Goal: Transaction & Acquisition: Purchase product/service

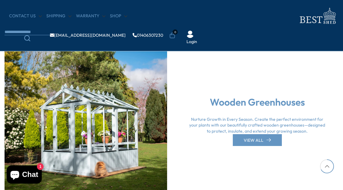
scroll to position [1241, 0]
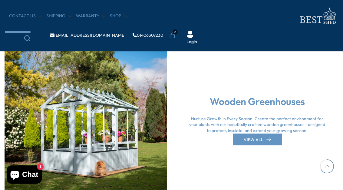
click at [19, 91] on img at bounding box center [86, 120] width 163 height 163
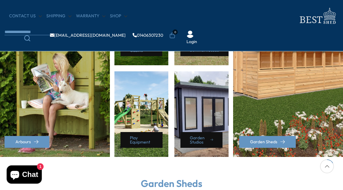
scroll to position [309, 0]
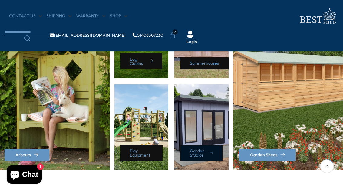
click at [203, 154] on link "Garden Studios" at bounding box center [202, 153] width 42 height 16
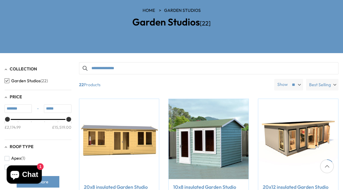
scroll to position [106, 0]
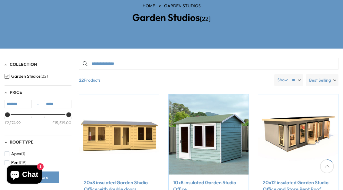
click at [202, 186] on link "10x8 insulated Garden Studio Office" at bounding box center [208, 186] width 71 height 14
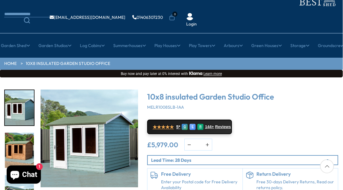
scroll to position [37, 0]
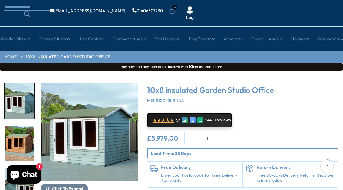
click at [67, 184] on button "Click To Expand" at bounding box center [65, 188] width 48 height 10
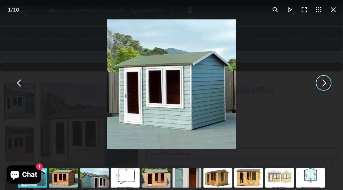
click at [318, 90] on button "You can close this modal content with the ESC key" at bounding box center [324, 82] width 15 height 15
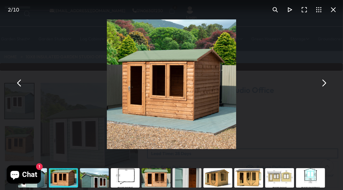
click at [323, 89] on button "You can close this modal content with the ESC key" at bounding box center [324, 82] width 15 height 15
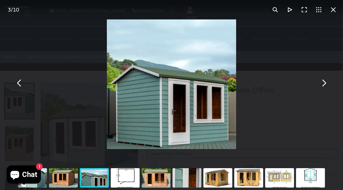
click at [325, 90] on button "You can close this modal content with the ESC key" at bounding box center [324, 82] width 15 height 15
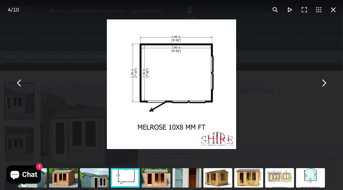
click at [322, 90] on button "You can close this modal content with the ESC key" at bounding box center [324, 82] width 15 height 15
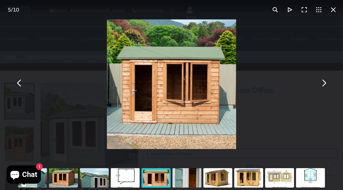
click at [319, 90] on button "You can close this modal content with the ESC key" at bounding box center [324, 82] width 15 height 15
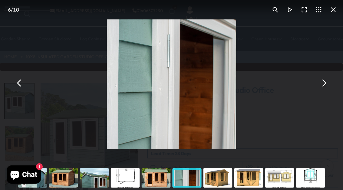
click at [322, 89] on button "You can close this modal content with the ESC key" at bounding box center [324, 82] width 15 height 15
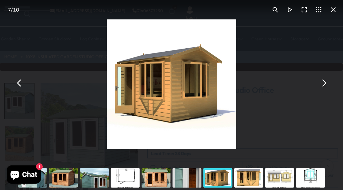
click at [327, 90] on button "You can close this modal content with the ESC key" at bounding box center [324, 82] width 15 height 15
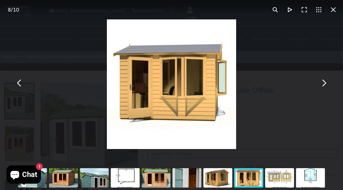
click at [326, 90] on button "You can close this modal content with the ESC key" at bounding box center [324, 82] width 15 height 15
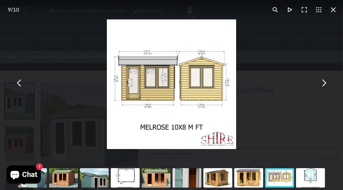
click at [323, 90] on button "You can close this modal content with the ESC key" at bounding box center [324, 82] width 15 height 15
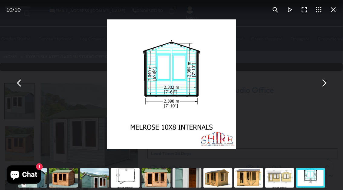
click at [324, 90] on button "You can close this modal content with the ESC key" at bounding box center [324, 82] width 15 height 15
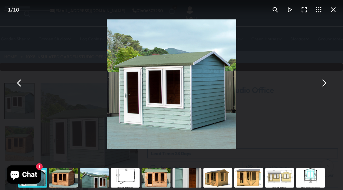
click at [319, 89] on button "You can close this modal content with the ESC key" at bounding box center [324, 82] width 15 height 15
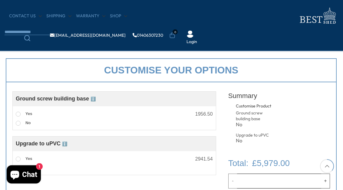
scroll to position [172, 0]
click at [28, 125] on label "No" at bounding box center [23, 123] width 15 height 8
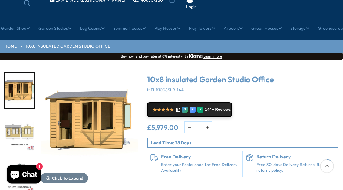
scroll to position [48, 0]
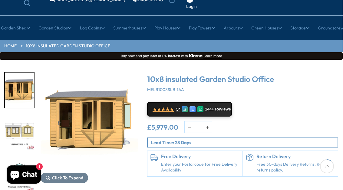
click at [178, 169] on link "Enter your Postal code for Free Delivery Availability" at bounding box center [200, 167] width 79 height 12
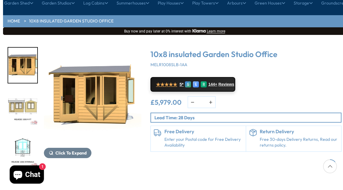
scroll to position [74, 0]
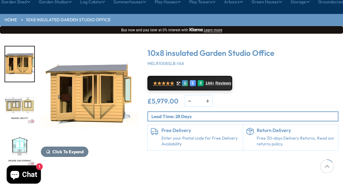
click at [166, 128] on h6 "Free Delivery" at bounding box center [201, 130] width 79 height 5
click at [162, 136] on link "Enter your Postal code for Free Delivery Availability" at bounding box center [201, 141] width 79 height 12
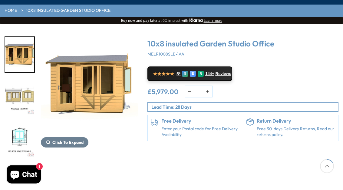
scroll to position [84, 0]
click at [221, 76] on link "★★★★★ 5* G E R 144+ Reviews" at bounding box center [190, 73] width 85 height 15
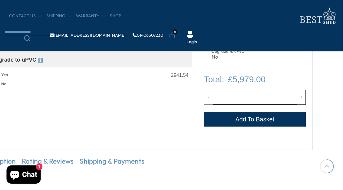
scroll to position [255, 25]
click at [249, 120] on button "Add to Cart" at bounding box center [255, 119] width 102 height 15
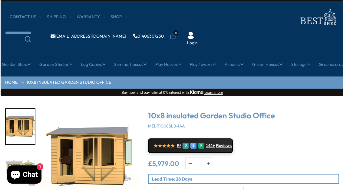
scroll to position [0, 0]
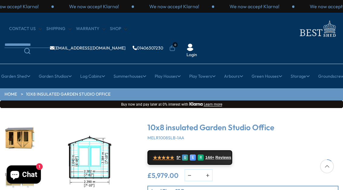
scroll to position [59, 0]
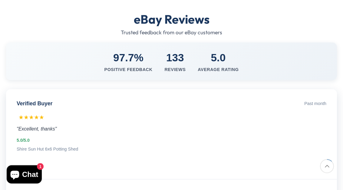
scroll to position [110, 0]
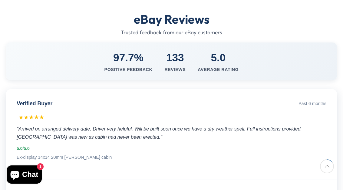
click at [119, 122] on div "Verified Buyer Past 6 months ★★★★★ "Arrived on arranged delivery date. Driver v…" at bounding box center [171, 134] width 331 height 90
click at [126, 116] on div "★★★★★" at bounding box center [172, 117] width 308 height 8
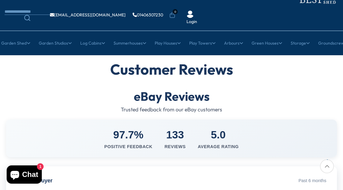
scroll to position [0, 0]
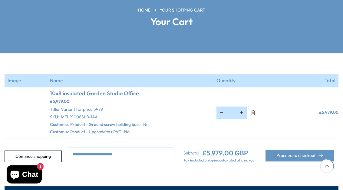
scroll to position [102, 0]
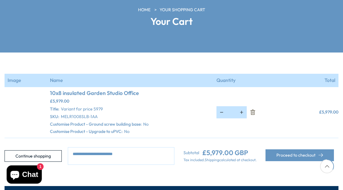
click at [300, 155] on button "Proceed to checkout" at bounding box center [300, 155] width 69 height 12
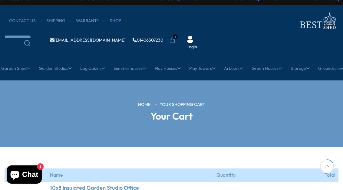
scroll to position [0, 0]
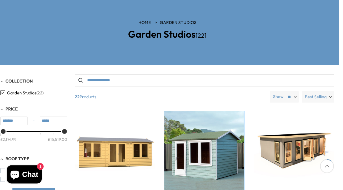
scroll to position [89, 5]
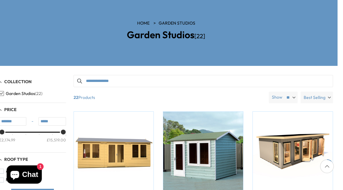
click at [216, 153] on img at bounding box center [203, 152] width 80 height 80
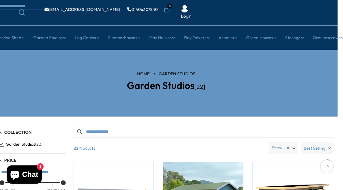
scroll to position [0, 5]
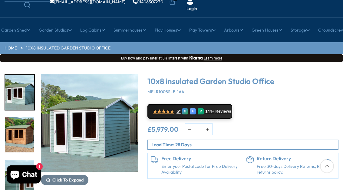
scroll to position [46, 0]
click at [83, 142] on img "1 / 10" at bounding box center [90, 123] width 98 height 98
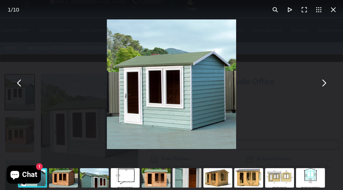
click at [322, 90] on button "You can close this modal content with the ESC key" at bounding box center [324, 82] width 15 height 15
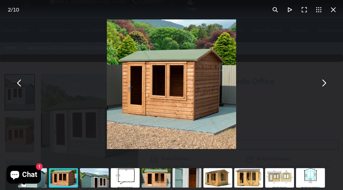
click at [324, 98] on div "10x8 insulated Garden Studio Office - Best Shed" at bounding box center [171, 83] width 343 height 166
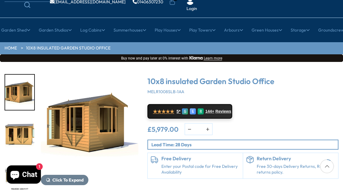
click at [89, 125] on img "7 / 10" at bounding box center [90, 123] width 98 height 98
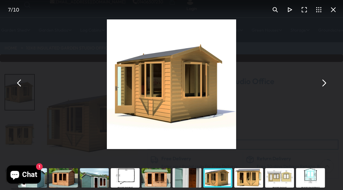
click at [325, 90] on button "You can close this modal content with the ESC key" at bounding box center [324, 82] width 15 height 15
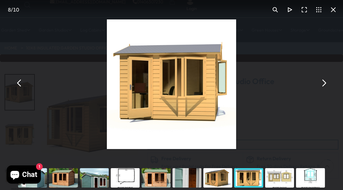
click at [324, 90] on button "You can close this modal content with the ESC key" at bounding box center [324, 82] width 15 height 15
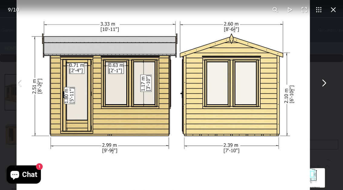
click at [322, 90] on button "You can close this modal content with the ESC key" at bounding box center [324, 82] width 15 height 15
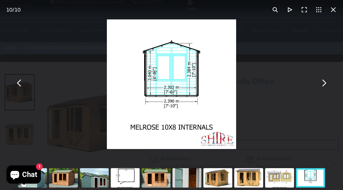
click at [320, 88] on button "You can close this modal content with the ESC key" at bounding box center [324, 82] width 15 height 15
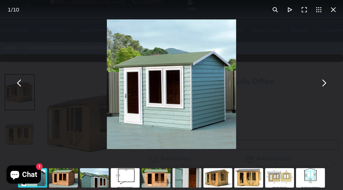
click at [324, 89] on button "You can close this modal content with the ESC key" at bounding box center [324, 82] width 15 height 15
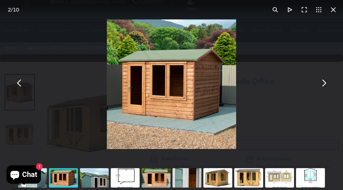
click at [327, 87] on button "You can close this modal content with the ESC key" at bounding box center [324, 82] width 15 height 15
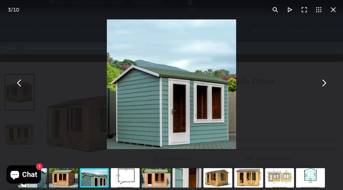
click at [322, 90] on button "You can close this modal content with the ESC key" at bounding box center [324, 82] width 15 height 15
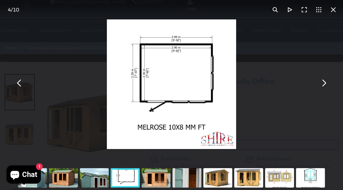
click at [19, 89] on button "You can close this modal content with the ESC key" at bounding box center [19, 82] width 15 height 15
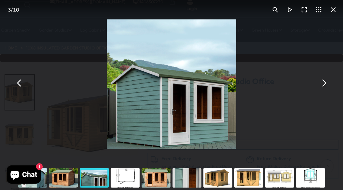
click at [21, 90] on button "You can close this modal content with the ESC key" at bounding box center [19, 82] width 15 height 15
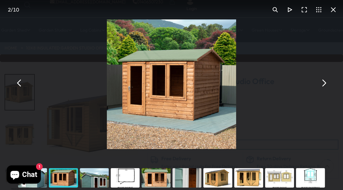
click at [318, 90] on button "You can close this modal content with the ESC key" at bounding box center [324, 82] width 15 height 15
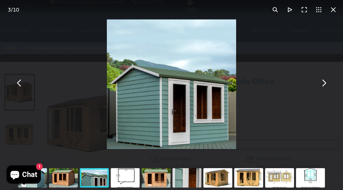
click at [319, 90] on button "You can close this modal content with the ESC key" at bounding box center [324, 82] width 15 height 15
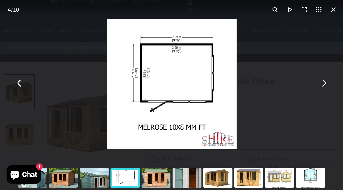
click at [326, 90] on button "You can close this modal content with the ESC key" at bounding box center [324, 82] width 15 height 15
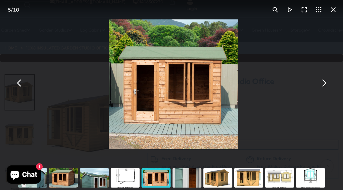
click at [330, 85] on button "You can close this modal content with the ESC key" at bounding box center [324, 82] width 15 height 15
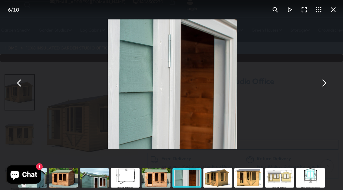
click at [328, 83] on button "You can close this modal content with the ESC key" at bounding box center [324, 82] width 15 height 15
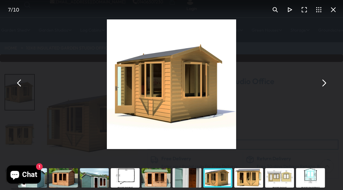
click at [321, 90] on button "You can close this modal content with the ESC key" at bounding box center [324, 82] width 15 height 15
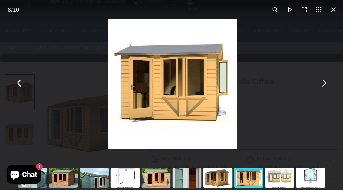
click at [324, 87] on button "You can close this modal content with the ESC key" at bounding box center [324, 82] width 15 height 15
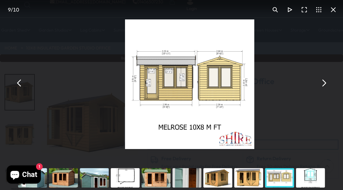
click at [324, 90] on button "You can close this modal content with the ESC key" at bounding box center [324, 82] width 15 height 15
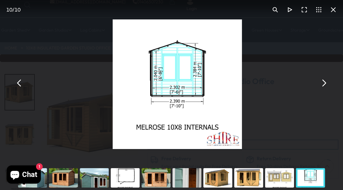
click at [320, 90] on button "You can close this modal content with the ESC key" at bounding box center [324, 82] width 15 height 15
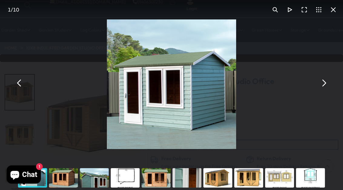
click at [337, 11] on button "You can close this modal content with the ESC key" at bounding box center [334, 9] width 15 height 15
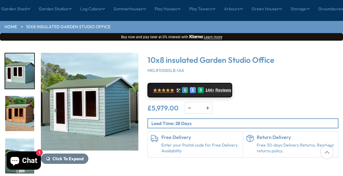
scroll to position [57, 0]
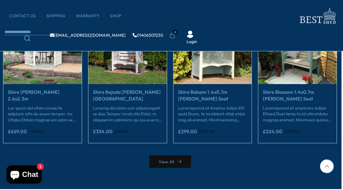
scroll to position [1069, 2]
